Goal: Information Seeking & Learning: Learn about a topic

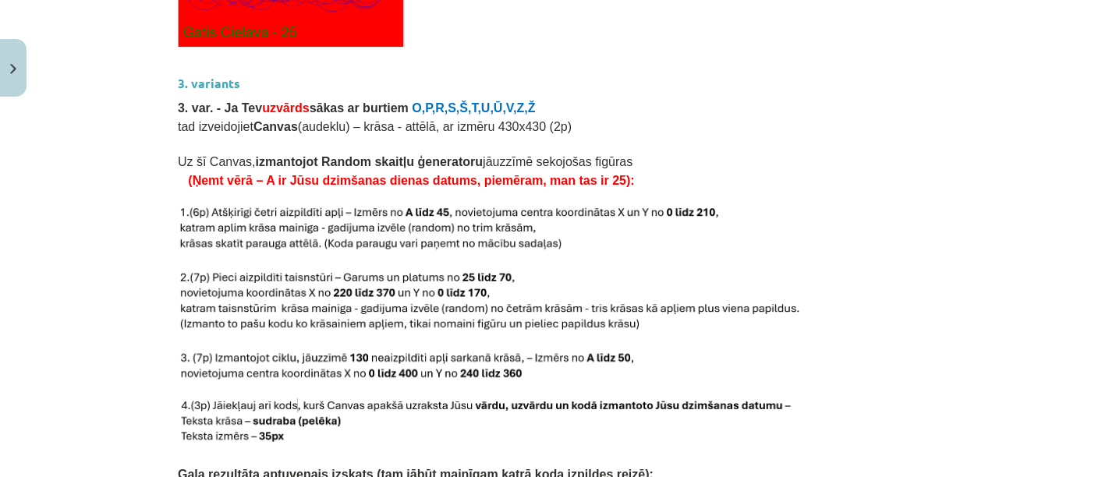
scroll to position [2966, 0]
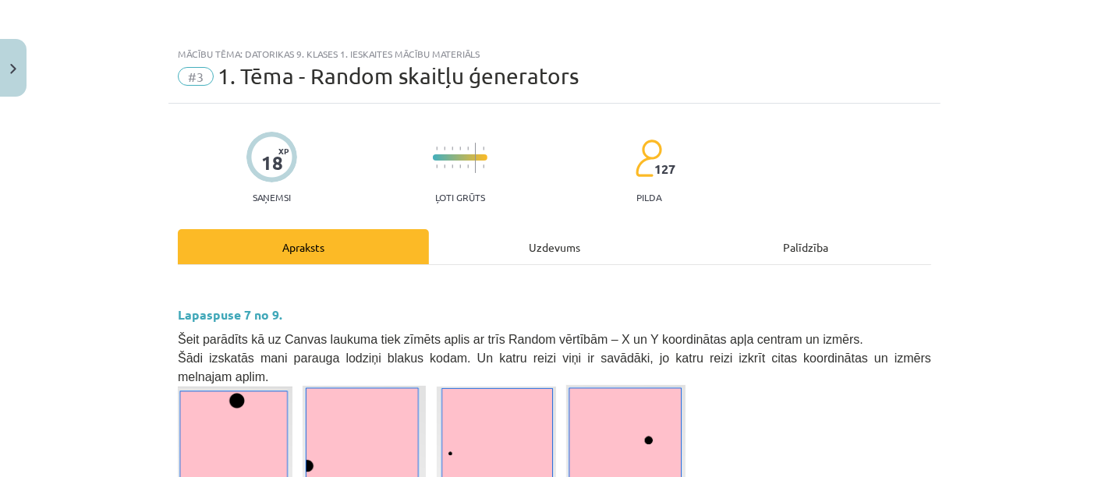
scroll to position [1182, 0]
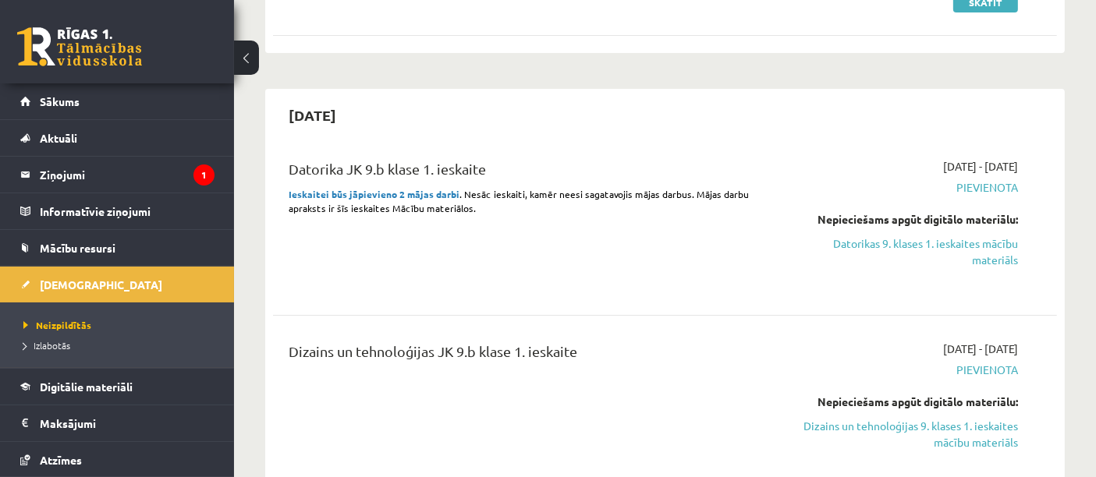
scroll to position [379, 0]
click at [939, 261] on link "Datorikas 9. klases 1. ieskaites mācību materiāls" at bounding box center [904, 253] width 228 height 33
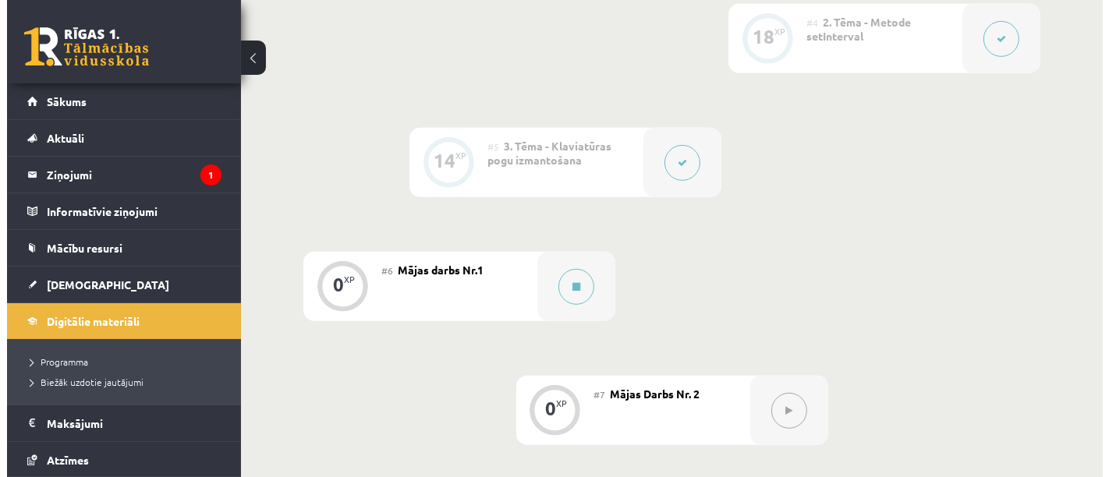
scroll to position [843, 0]
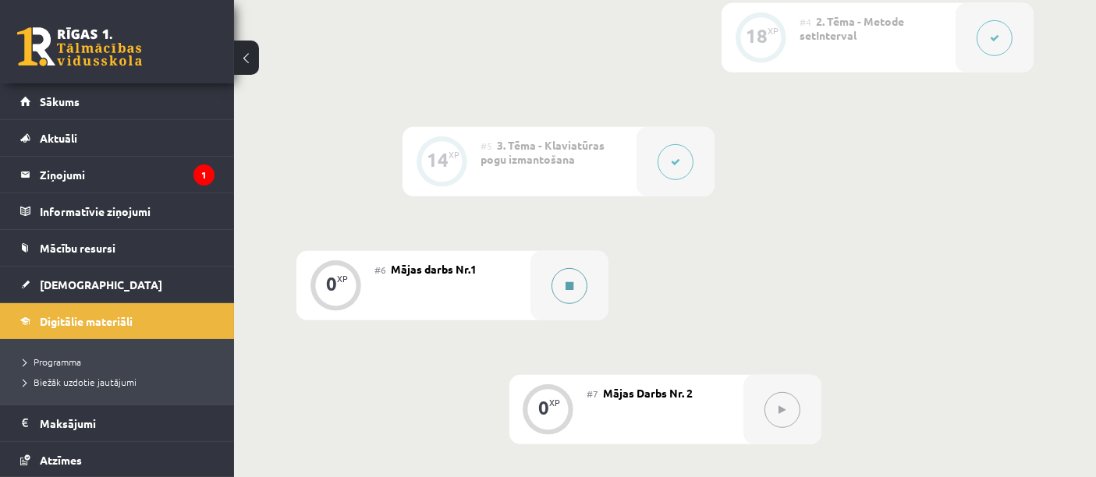
click at [574, 280] on button at bounding box center [570, 286] width 36 height 36
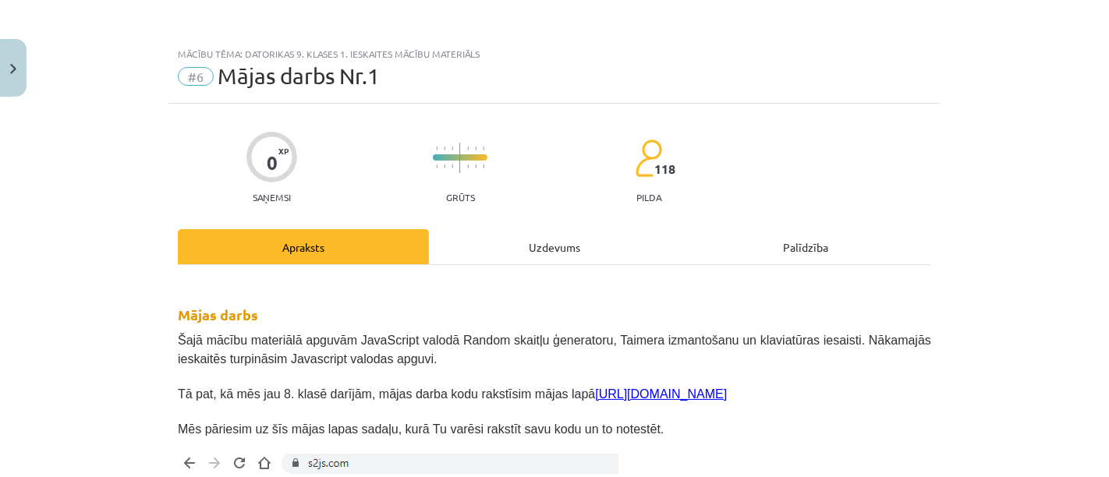
click at [575, 400] on p "Tā pat, kā mēs jau 8. klasē darījām, mājas darba kodu rakstīsim mājas lapā http…" at bounding box center [555, 393] width 754 height 19
click at [595, 391] on link "[URL][DOMAIN_NAME]" at bounding box center [661, 394] width 132 height 13
